Goal: Task Accomplishment & Management: Use online tool/utility

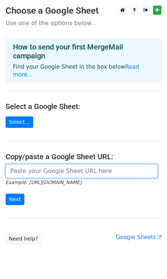
click at [17, 166] on input "url" at bounding box center [82, 171] width 152 height 14
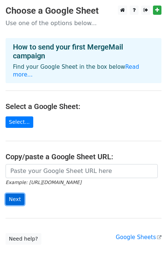
click at [16, 194] on input "Next" at bounding box center [15, 199] width 19 height 11
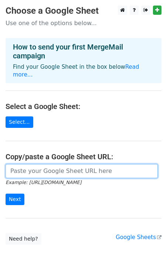
click at [112, 166] on input "url" at bounding box center [82, 171] width 152 height 14
paste input "https://docs.google.com/spreadsheets/d/17u5RpV07JvBmzgI9PMwkn5FaJvbQsjc0UqwspLN…"
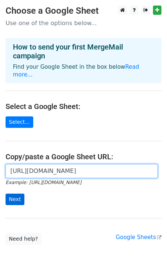
type input "https://docs.google.com/spreadsheets/d/17u5RpV07JvBmzgI9PMwkn5FaJvbQsjc0UqwspLN…"
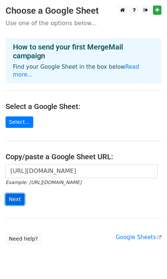
click at [15, 197] on input "Next" at bounding box center [15, 199] width 19 height 11
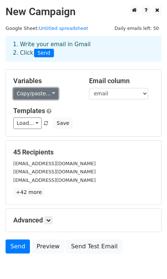
click at [51, 94] on link "Copy/paste..." at bounding box center [35, 93] width 45 height 11
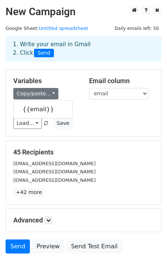
click at [106, 108] on h5 "Templates" at bounding box center [83, 111] width 141 height 8
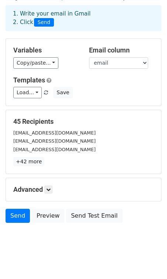
scroll to position [33, 0]
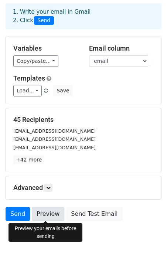
click at [40, 214] on link "Preview" at bounding box center [48, 214] width 33 height 14
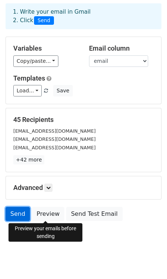
click at [6, 213] on link "Send" at bounding box center [18, 214] width 24 height 14
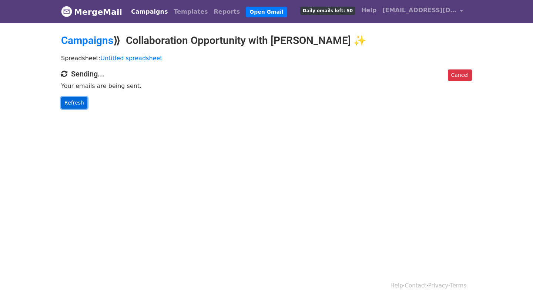
click at [68, 106] on link "Refresh" at bounding box center [74, 102] width 26 height 11
